Goal: Complete application form: Complete application form

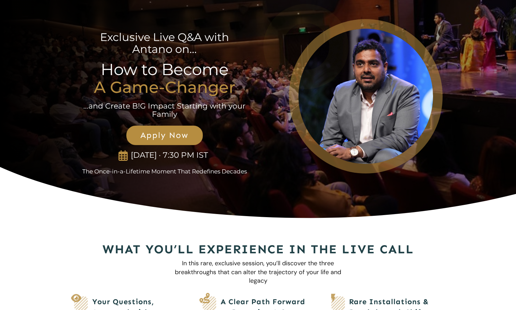
click at [177, 127] on link "Apply Now" at bounding box center [164, 135] width 76 height 19
click at [176, 138] on span "Apply Now" at bounding box center [164, 135] width 61 height 10
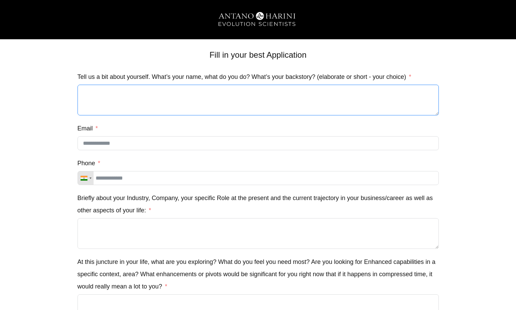
click at [318, 102] on textarea "Tell us a bit about yourself. What’s your name, what do you do? What’s your bac…" at bounding box center [257, 100] width 361 height 31
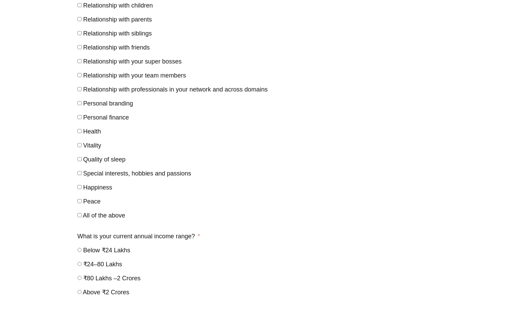
scroll to position [394, 0]
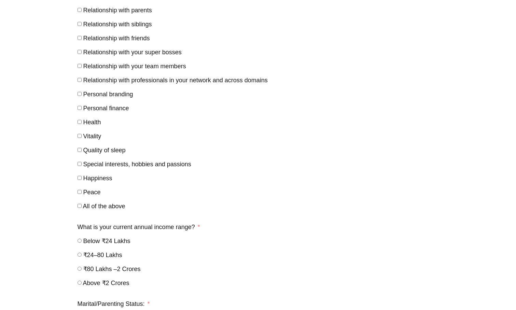
click at [83, 108] on label "Personal finance" at bounding box center [103, 108] width 52 height 7
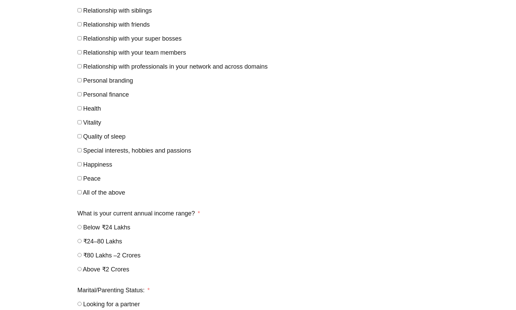
scroll to position [409, 0]
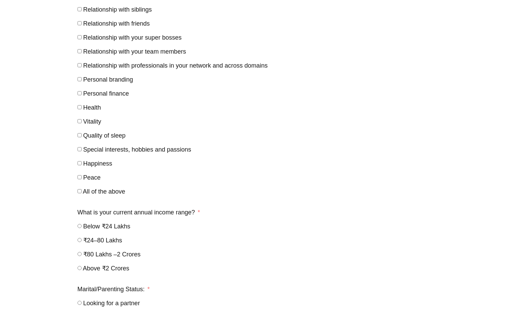
click at [82, 106] on label "Health" at bounding box center [89, 107] width 24 height 7
click at [80, 118] on div "Vitality" at bounding box center [257, 121] width 361 height 12
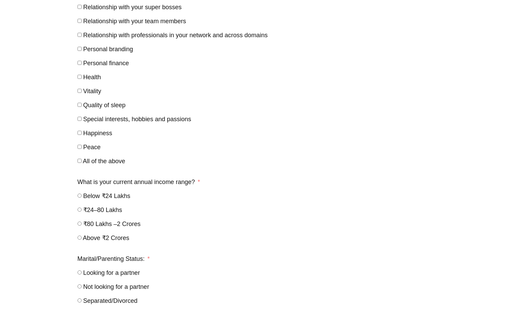
scroll to position [435, 0]
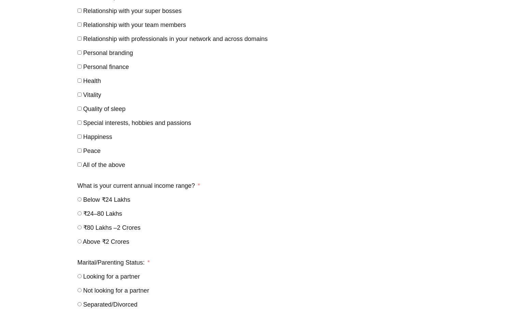
click at [82, 126] on label "Special interests, hobbies and passions" at bounding box center [134, 122] width 114 height 7
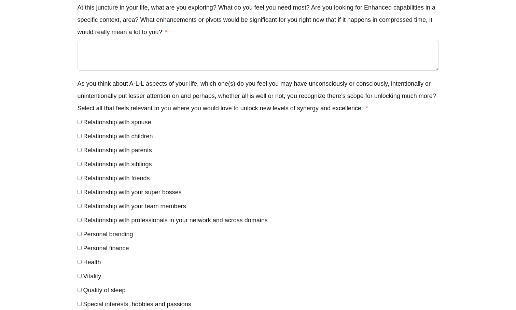
scroll to position [254, 0]
click at [82, 122] on label "Relationship with spouse" at bounding box center [114, 122] width 74 height 7
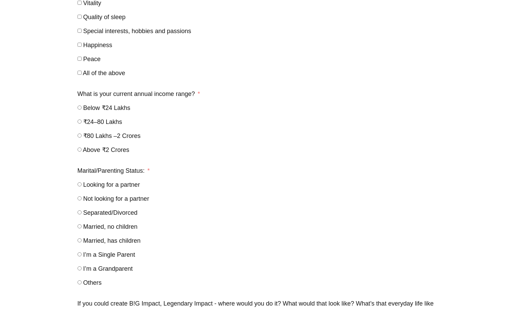
scroll to position [537, 0]
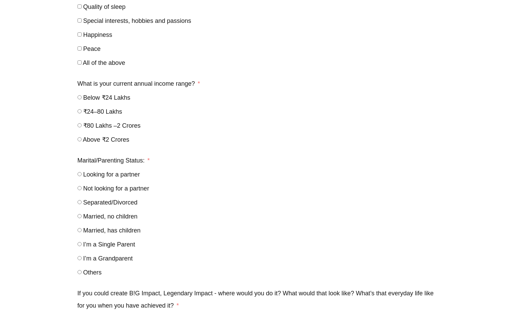
click at [82, 97] on label "Below ₹24 Lakhs" at bounding box center [103, 97] width 53 height 7
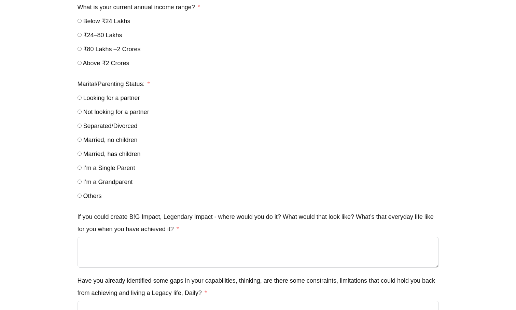
scroll to position [615, 0]
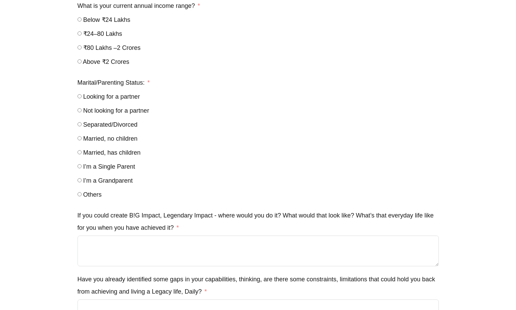
click at [82, 152] on label "Married, has children" at bounding box center [108, 152] width 63 height 7
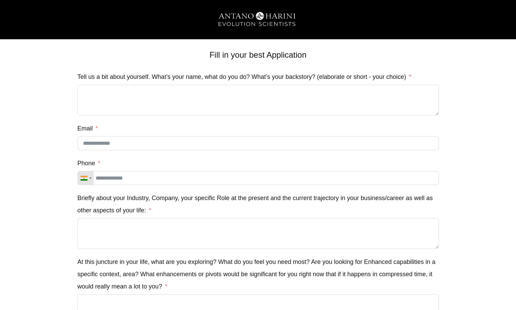
scroll to position [0, 0]
type input "**********"
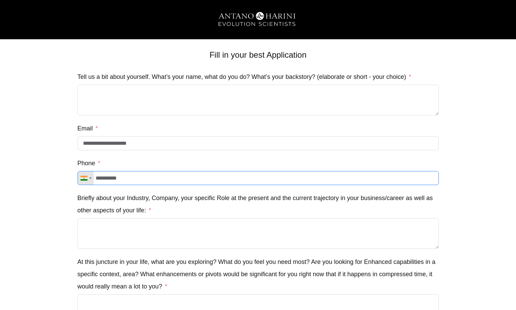
type input "**********"
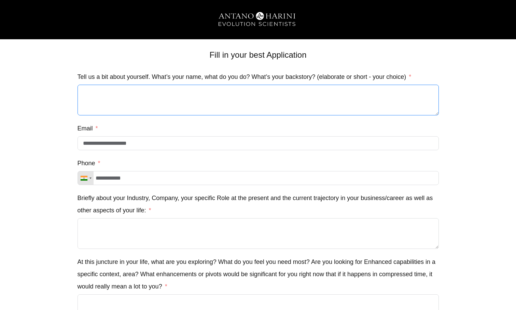
click at [141, 96] on textarea "Tell us a bit about yourself. What’s your name, what do you do? What’s your bac…" at bounding box center [257, 100] width 361 height 31
